Goal: Check status: Check status

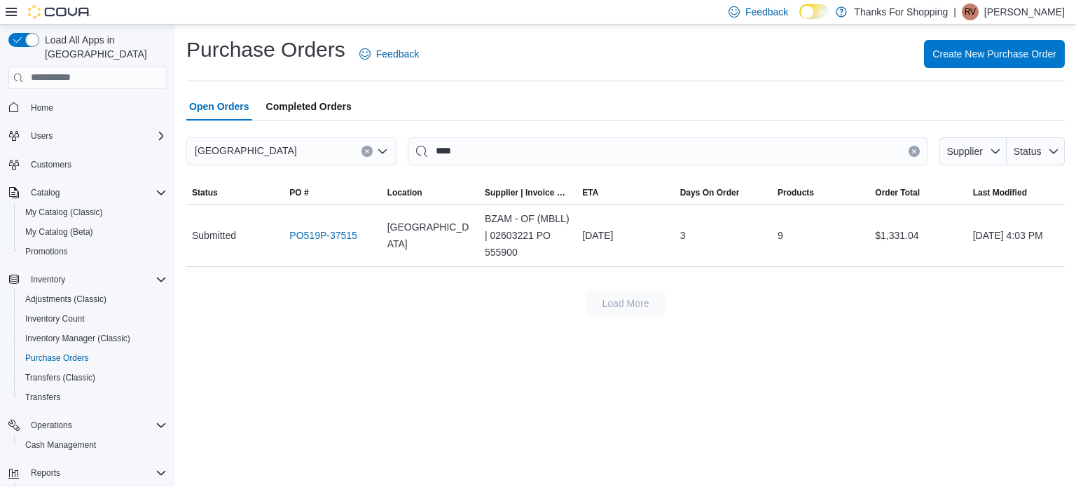
type input "****"
